Goal: Task Accomplishment & Management: Manage account settings

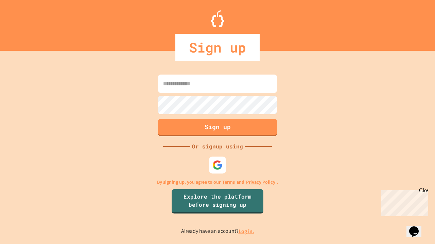
click at [247, 232] on link "Log in." at bounding box center [246, 231] width 16 height 7
